Goal: Transaction & Acquisition: Purchase product/service

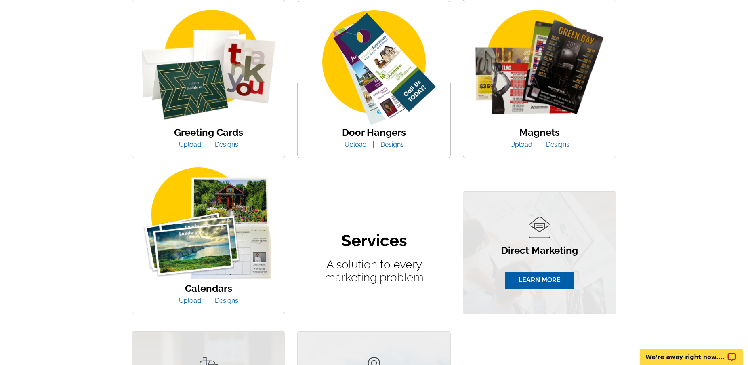
scroll to position [323, 0]
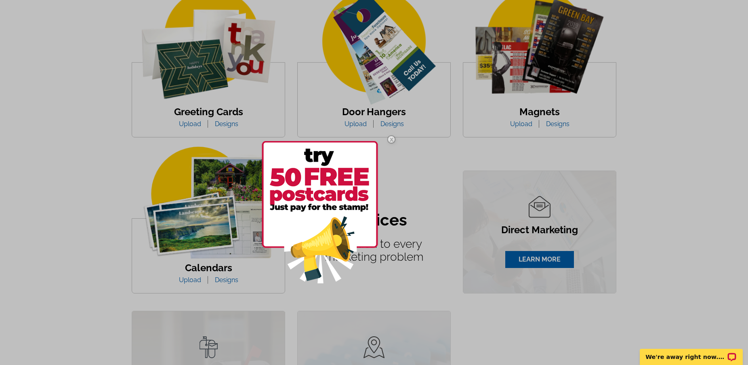
click at [356, 61] on div at bounding box center [374, 182] width 748 height 365
click at [393, 141] on img at bounding box center [391, 139] width 23 height 23
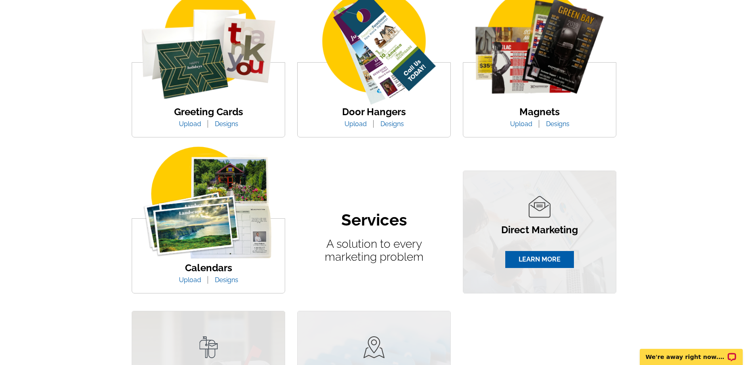
click at [389, 74] on img at bounding box center [374, 48] width 153 height 118
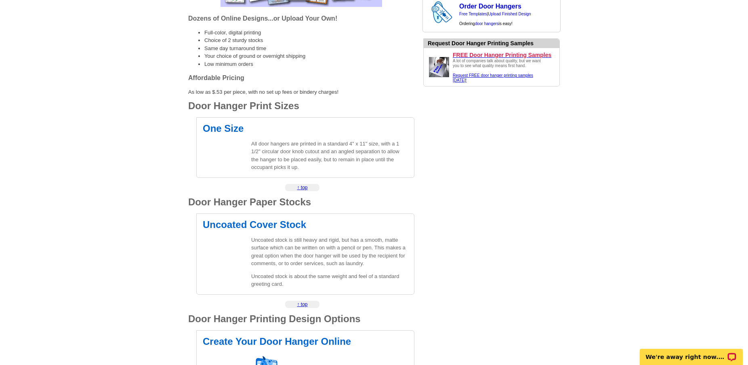
scroll to position [202, 0]
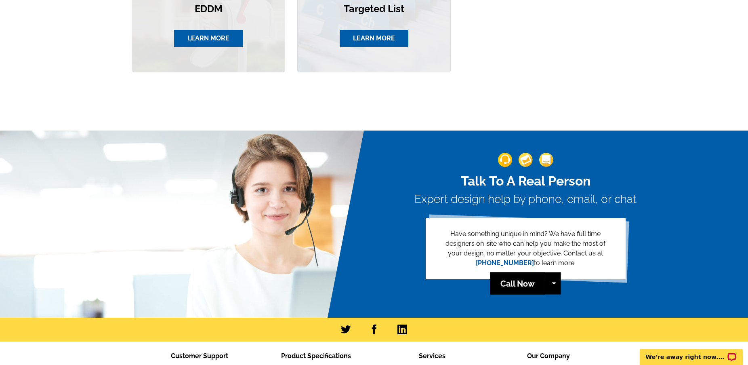
scroll to position [687, 0]
